Goal: Find specific page/section: Find specific page/section

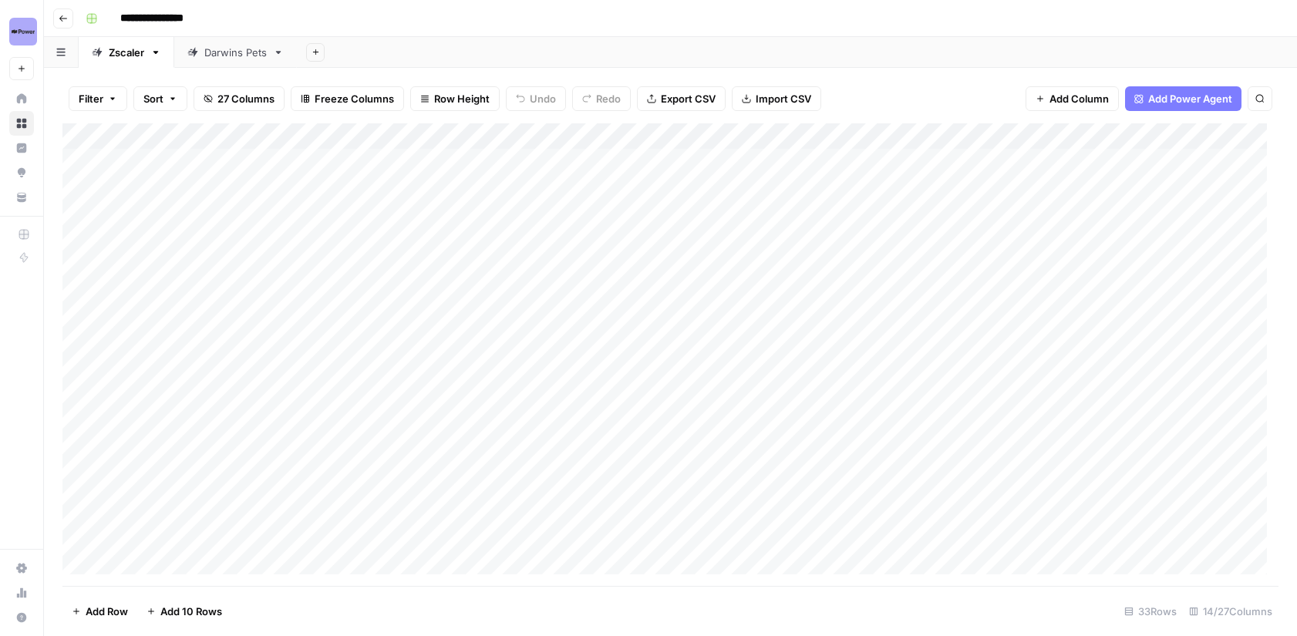
click at [237, 53] on div "Darwins Pets" at bounding box center [235, 52] width 62 height 15
click at [116, 105] on button "Filter" at bounding box center [98, 98] width 59 height 25
click at [429, 71] on div "Filter Sort 15 Columns Freeze Columns Row Height Undo Redo Export CSV Import CS…" at bounding box center [670, 352] width 1253 height 568
click at [227, 60] on link "Darwins Pets" at bounding box center [235, 52] width 123 height 31
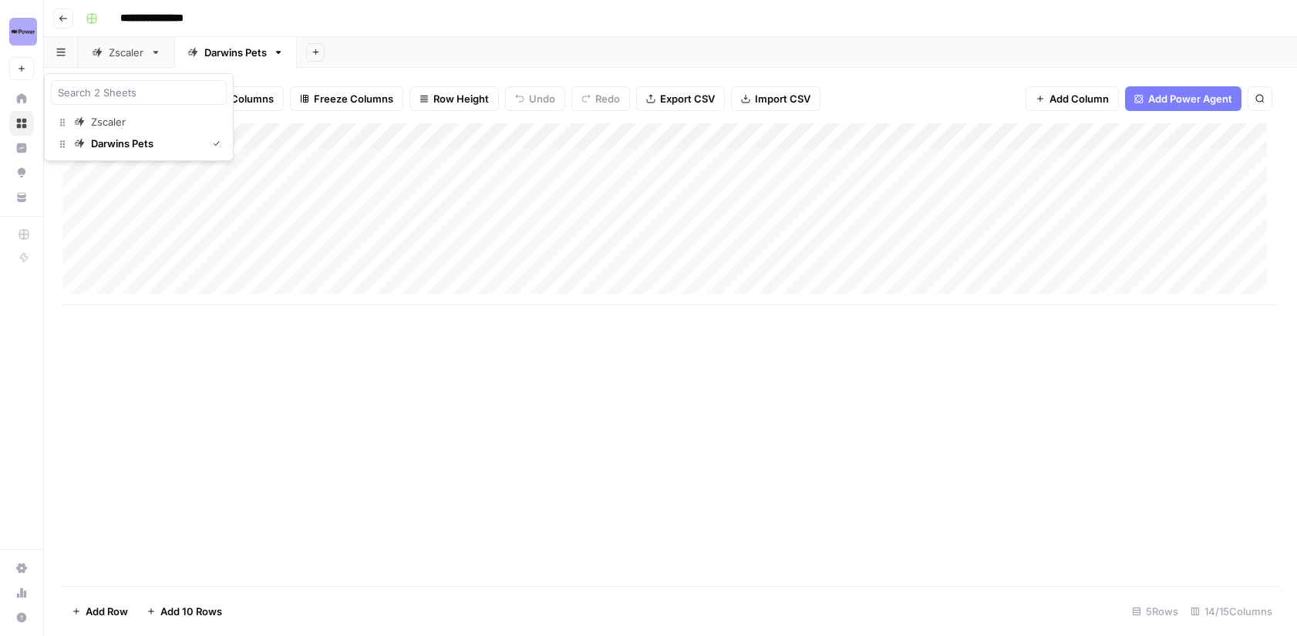
click at [58, 59] on button "button" at bounding box center [61, 52] width 35 height 30
click at [59, 56] on button "button" at bounding box center [61, 52] width 35 height 30
click at [60, 57] on button "button" at bounding box center [61, 52] width 35 height 30
click at [93, 94] on input "search" at bounding box center [139, 92] width 162 height 15
